Goal: Task Accomplishment & Management: Manage account settings

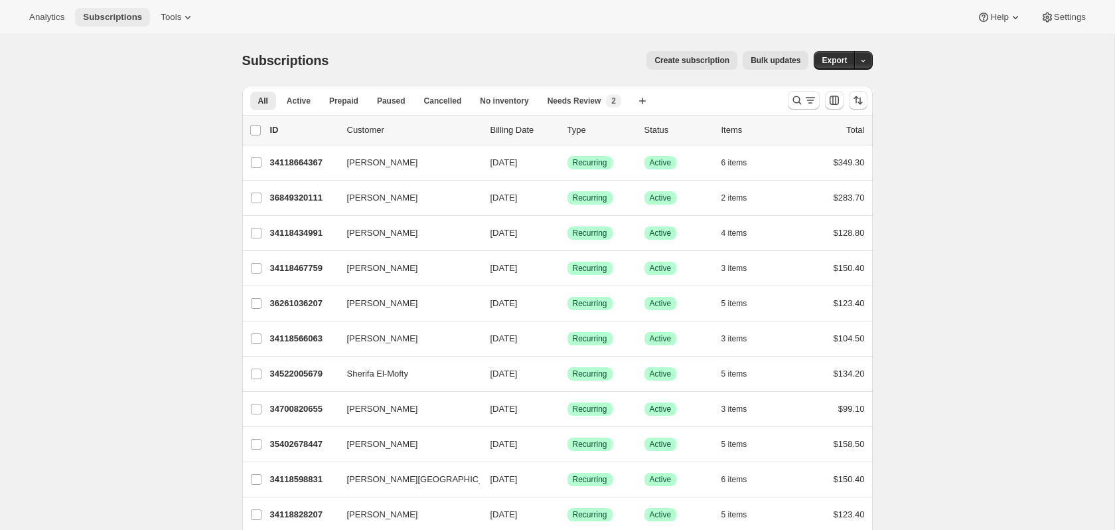
click at [105, 13] on span "Subscriptions" at bounding box center [112, 17] width 59 height 11
click at [795, 104] on icon "Search and filter results" at bounding box center [797, 100] width 13 height 13
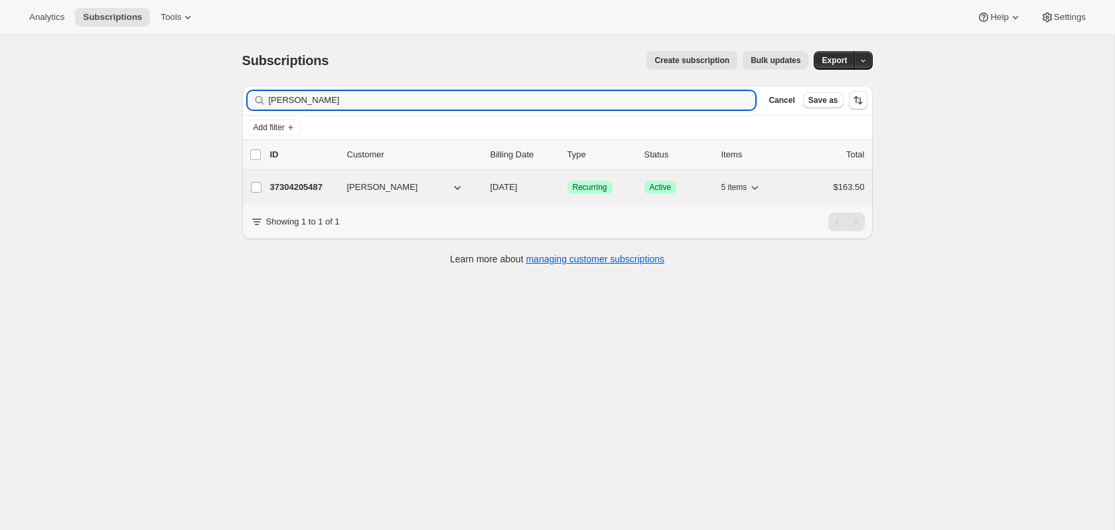
type input "[PERSON_NAME]"
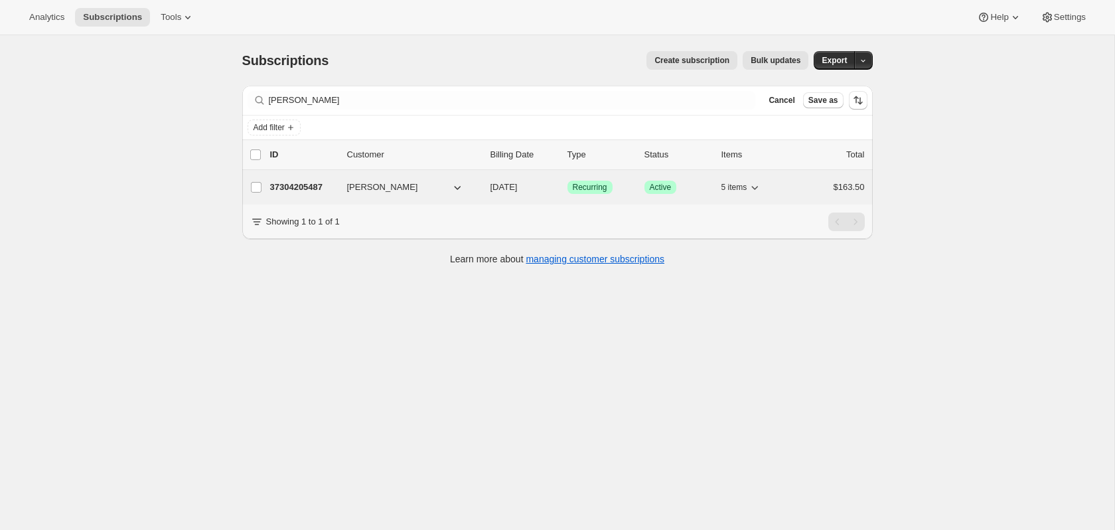
click at [289, 189] on p "37304205487" at bounding box center [303, 187] width 66 height 13
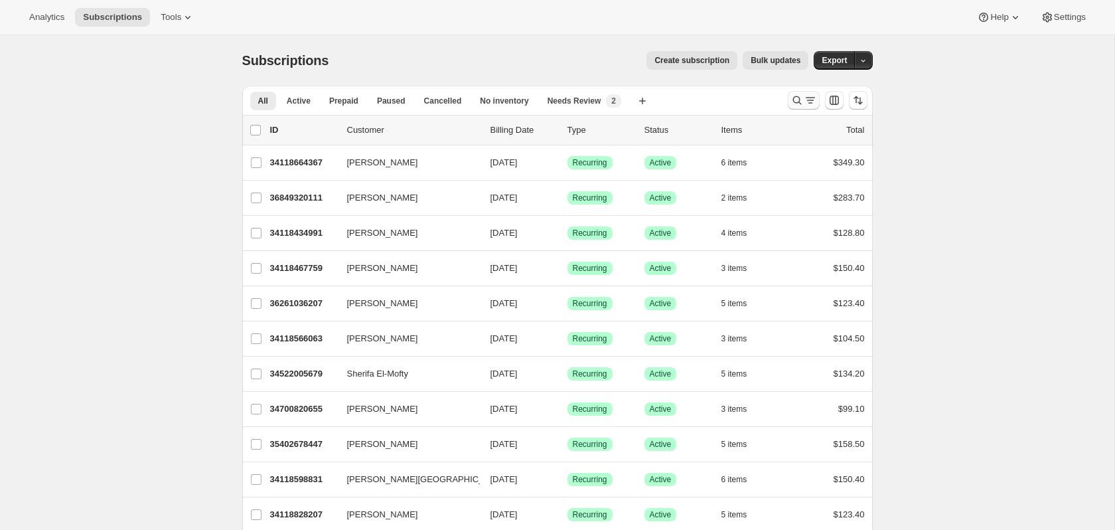
click at [809, 100] on icon "Search and filter results" at bounding box center [810, 100] width 7 height 1
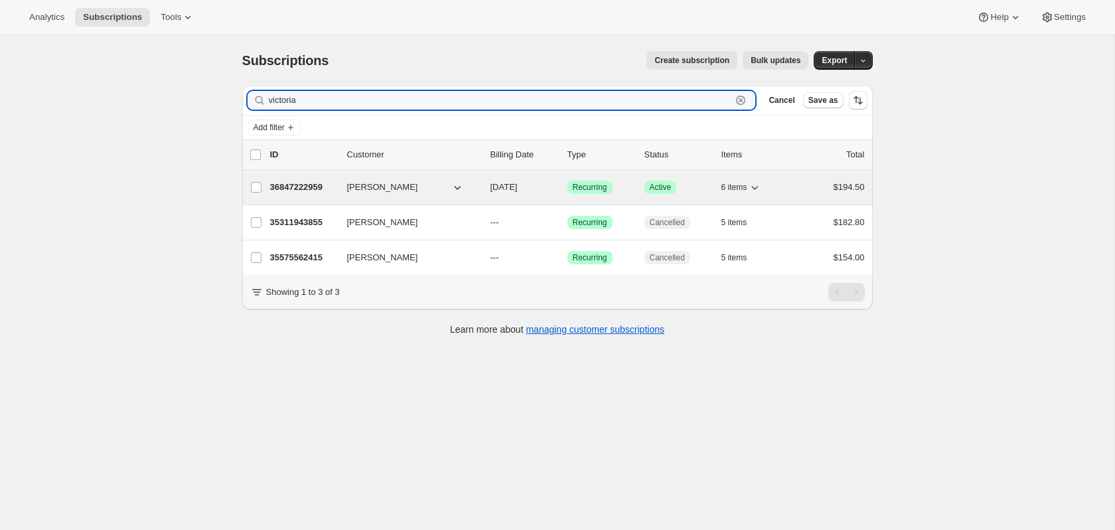
type input "victoria"
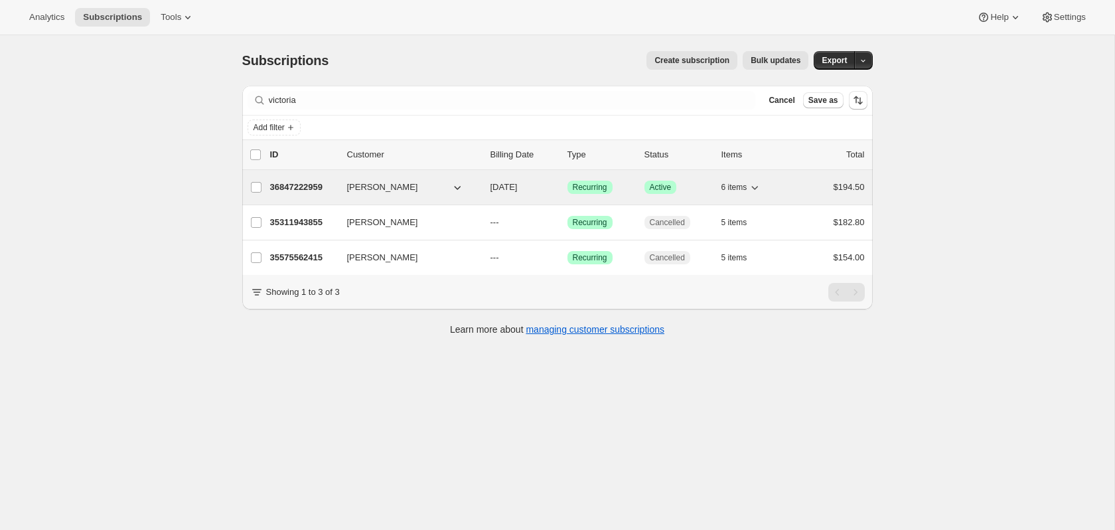
click at [292, 188] on p "36847222959" at bounding box center [303, 187] width 66 height 13
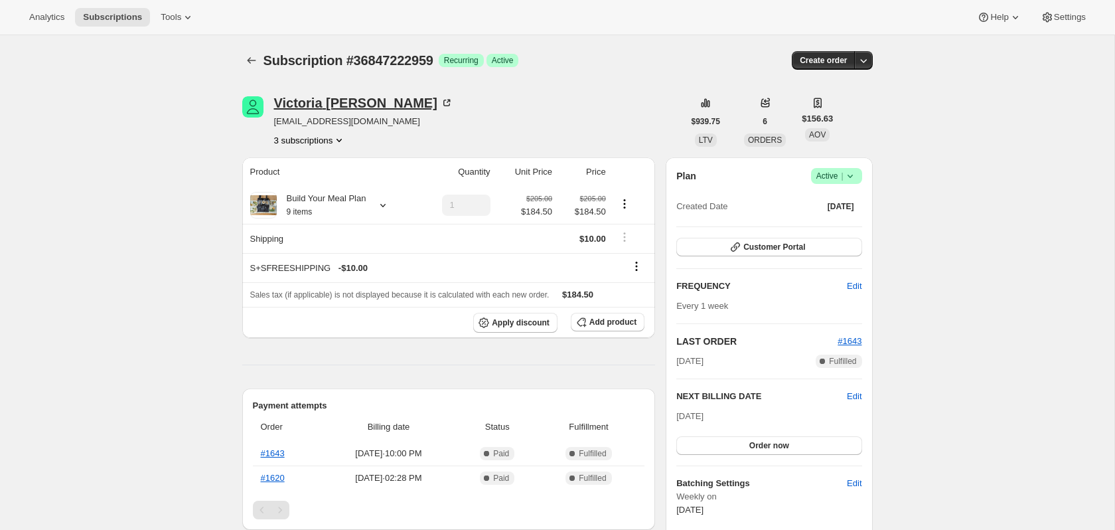
drag, startPoint x: 271, startPoint y: 103, endPoint x: 432, endPoint y: 110, distance: 161.5
click at [432, 110] on div "[PERSON_NAME] [EMAIL_ADDRESS][DOMAIN_NAME] 3 subscriptions" at bounding box center [462, 121] width 441 height 50
copy div "[PERSON_NAME]"
